Goal: Transaction & Acquisition: Purchase product/service

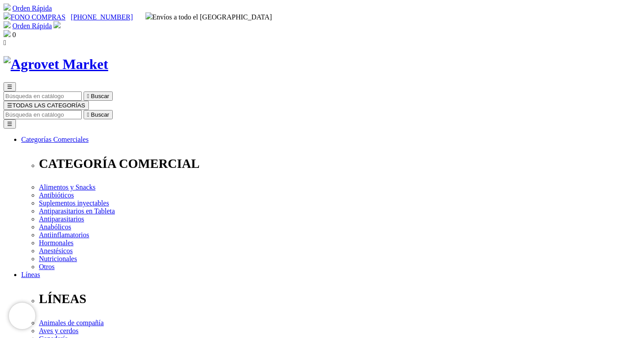
checkbox input "true"
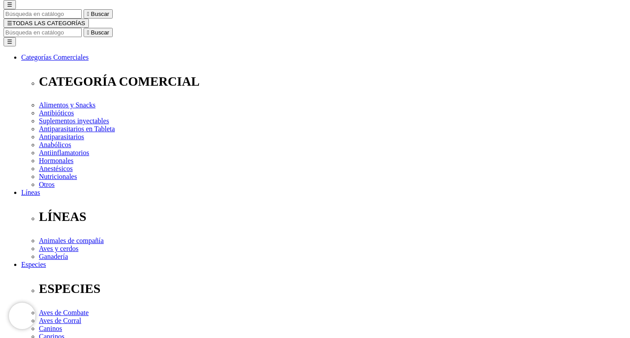
scroll to position [88, 0]
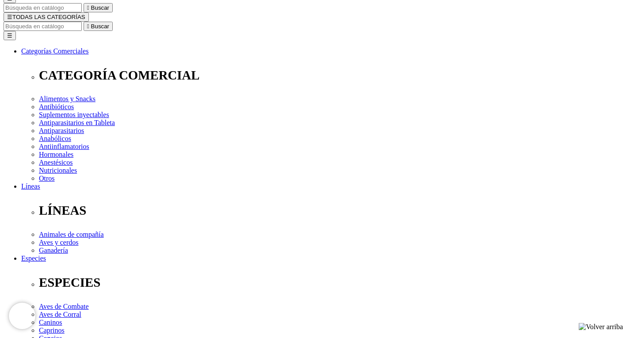
checkbox input "true"
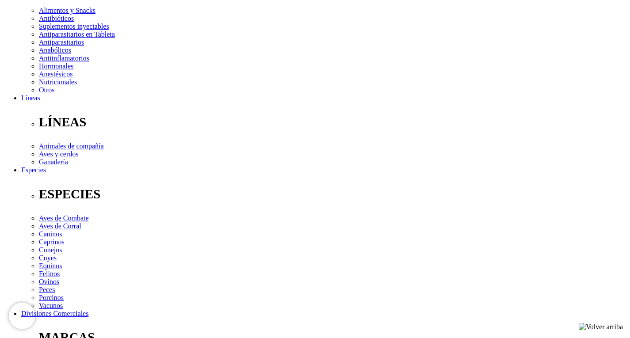
scroll to position [221, 0]
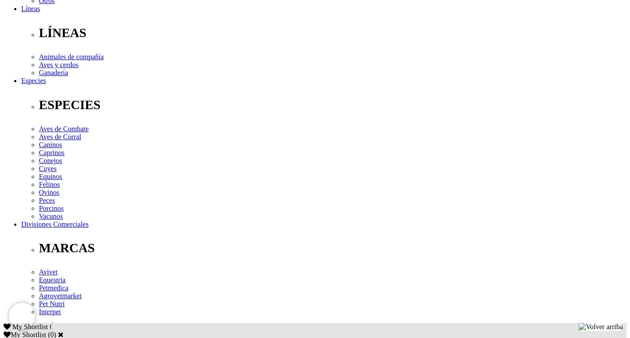
scroll to position [309, 0]
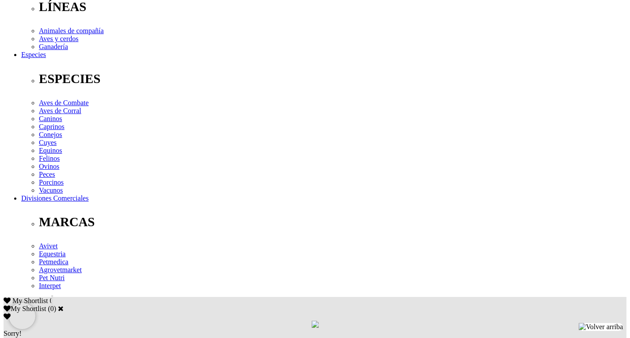
scroll to position [309, 0]
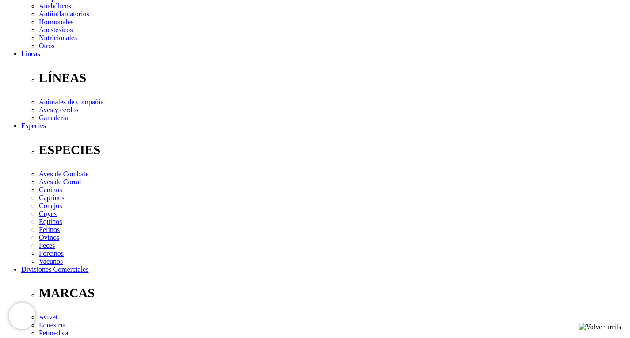
scroll to position [177, 0]
